Goal: Transaction & Acquisition: Download file/media

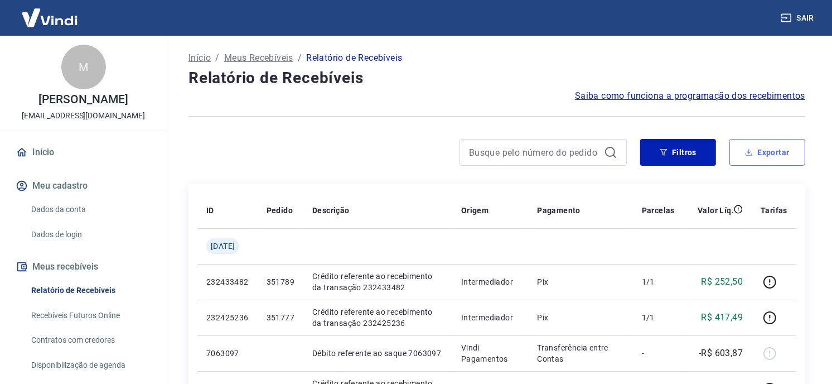
click at [759, 143] on button "Exportar" at bounding box center [768, 152] width 76 height 27
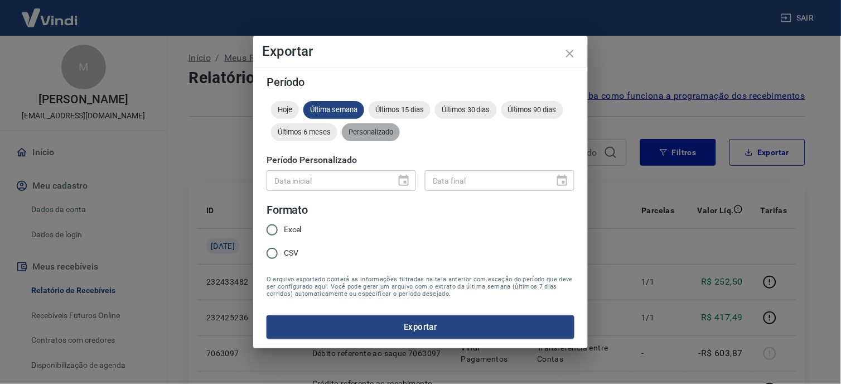
click at [385, 135] on span "Personalizado" at bounding box center [371, 132] width 58 height 8
click at [397, 191] on div "Data inicial" at bounding box center [341, 180] width 149 height 21
type input "DD/MM/YYYY"
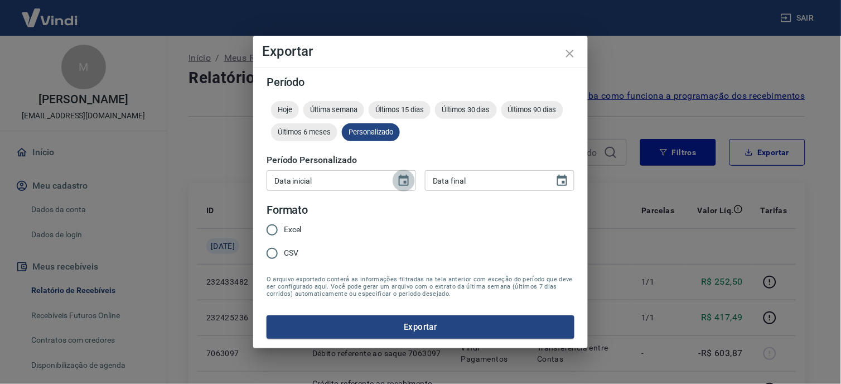
click at [398, 180] on icon "Choose date" at bounding box center [403, 180] width 13 height 13
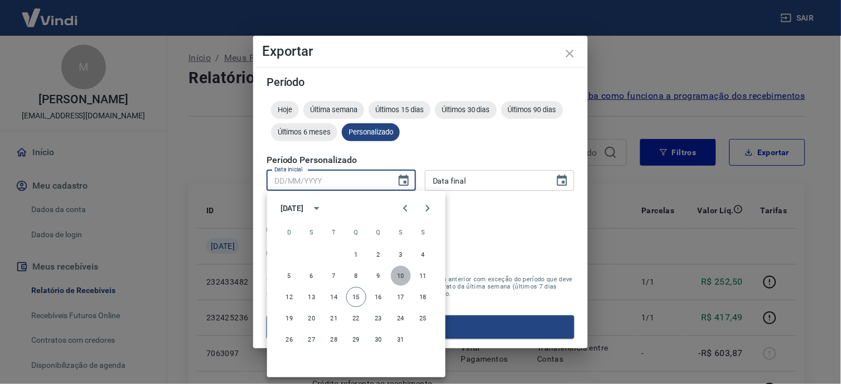
click at [399, 274] on button "10" at bounding box center [401, 276] width 20 height 20
type input "[DATE]"
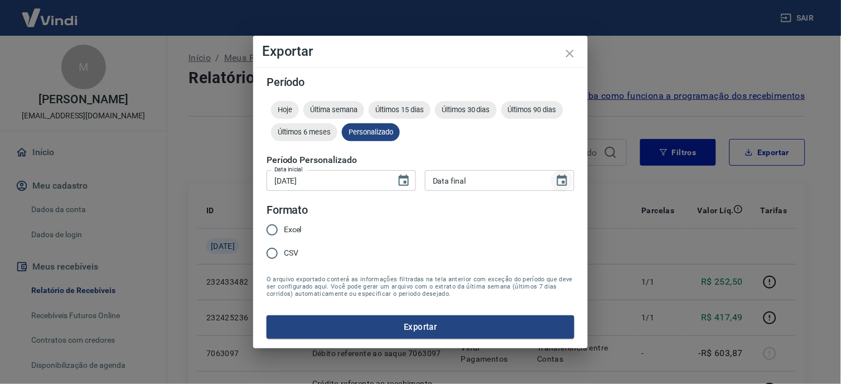
click at [561, 176] on icon "Choose date" at bounding box center [562, 180] width 10 height 11
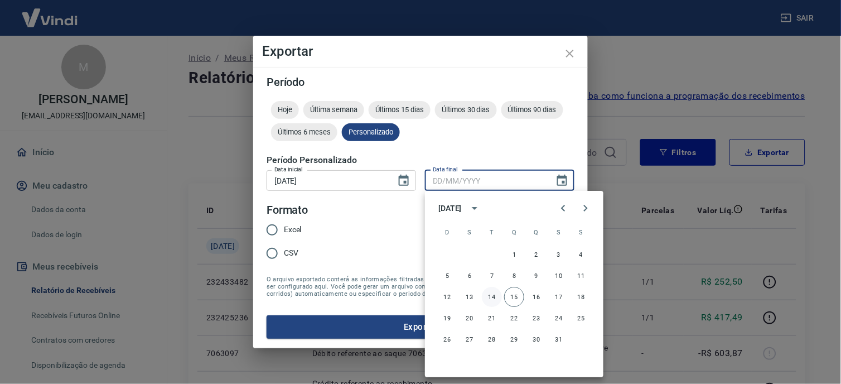
click at [498, 296] on button "14" at bounding box center [492, 297] width 20 height 20
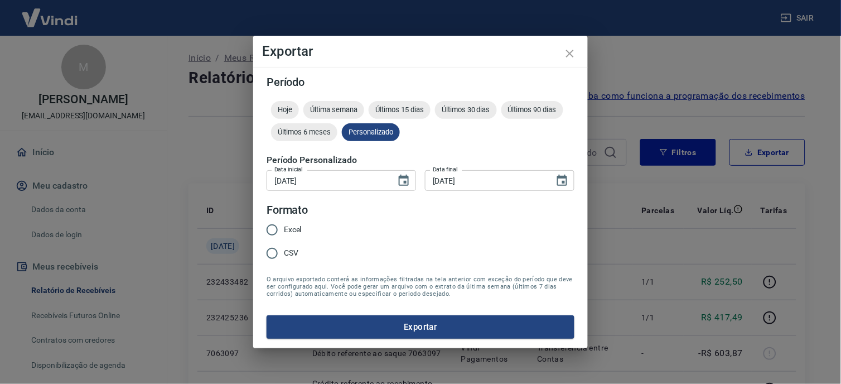
type input "[DATE]"
click at [291, 233] on span "Excel" at bounding box center [293, 230] width 18 height 12
click at [284, 233] on input "Excel" at bounding box center [271, 229] width 23 height 23
radio input "true"
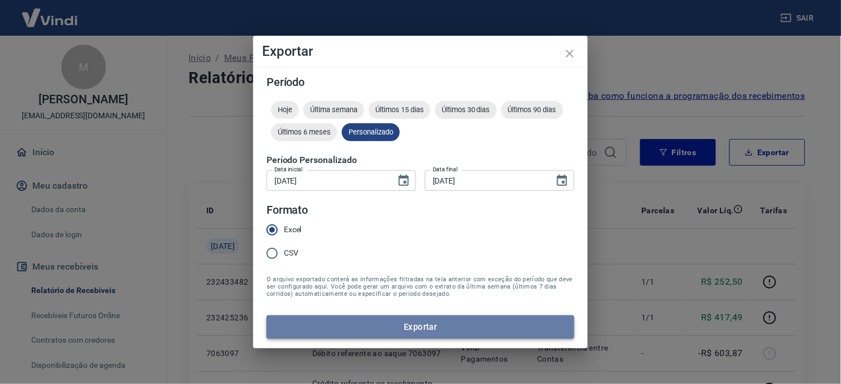
click at [396, 319] on button "Exportar" at bounding box center [421, 326] width 308 height 23
